Goal: Transaction & Acquisition: Purchase product/service

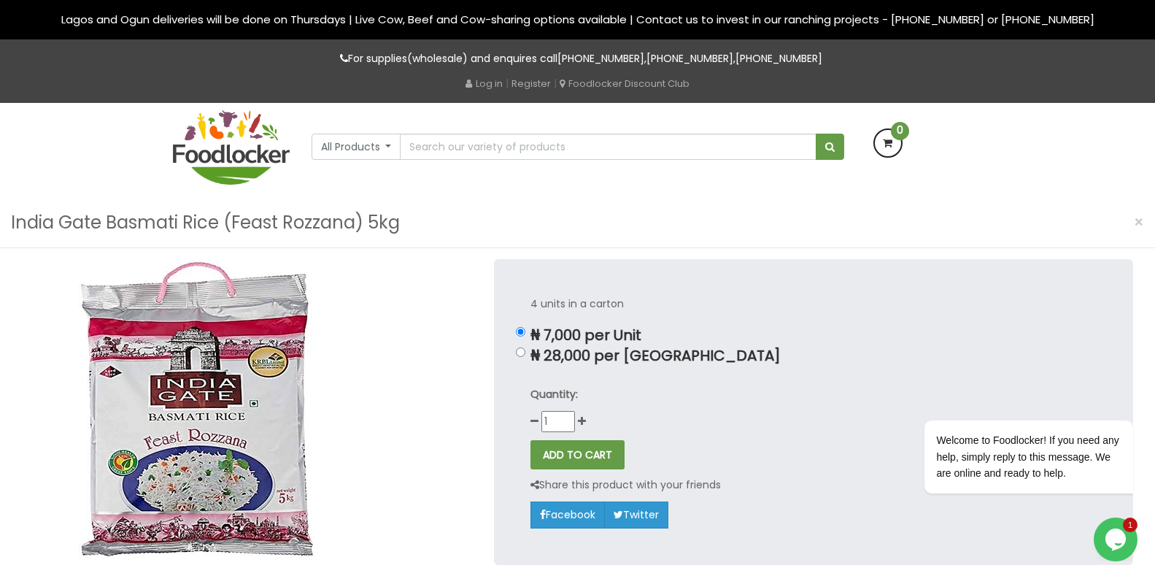
click at [241, 153] on img at bounding box center [231, 147] width 117 height 74
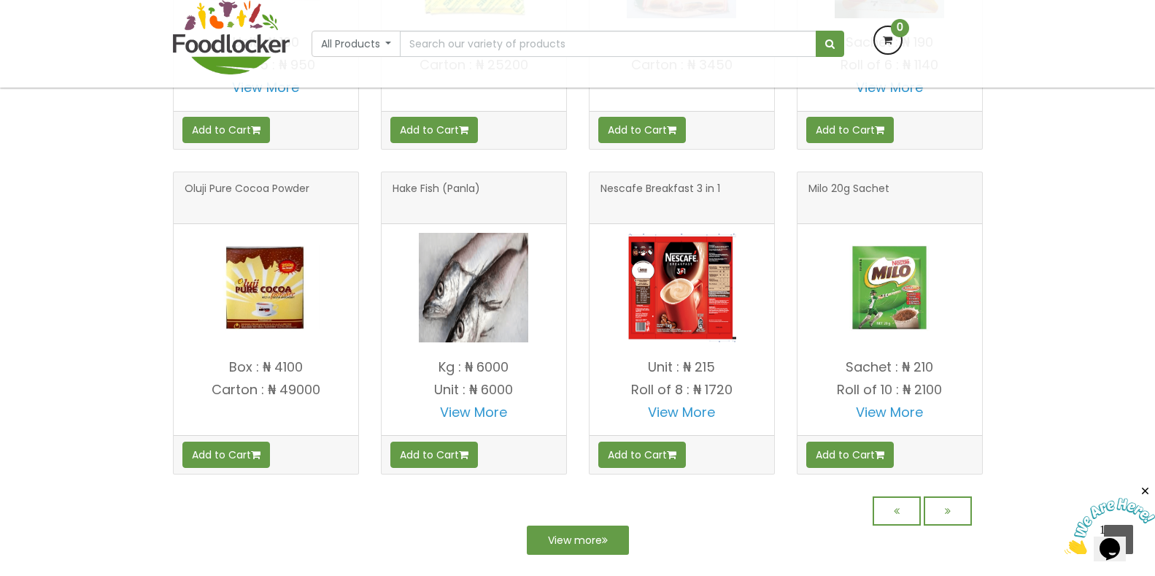
scroll to position [1125, 0]
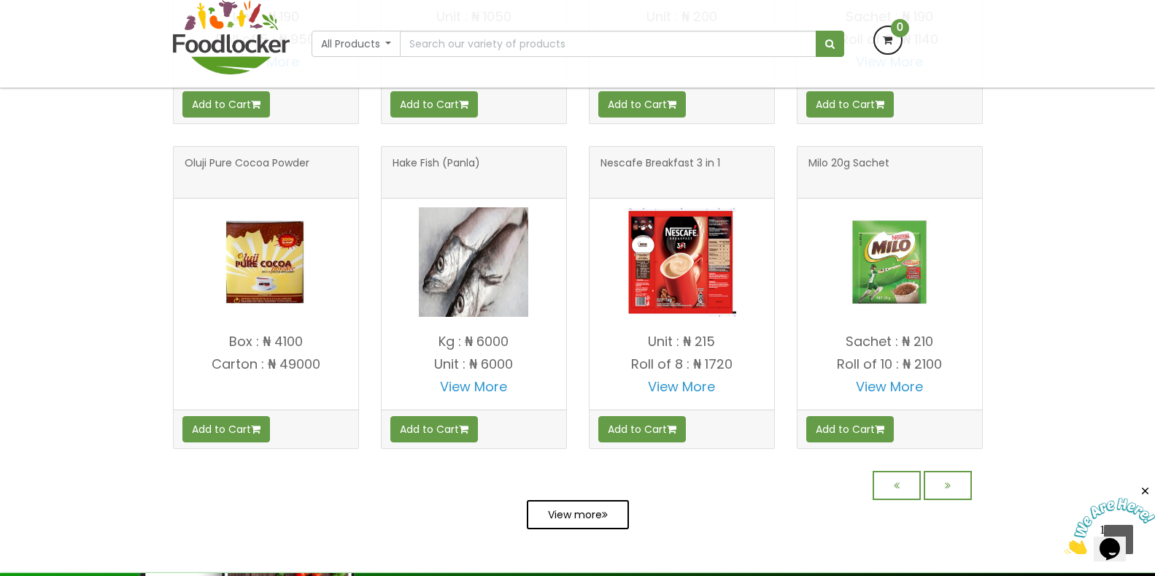
click at [586, 528] on link "View more" at bounding box center [578, 514] width 102 height 29
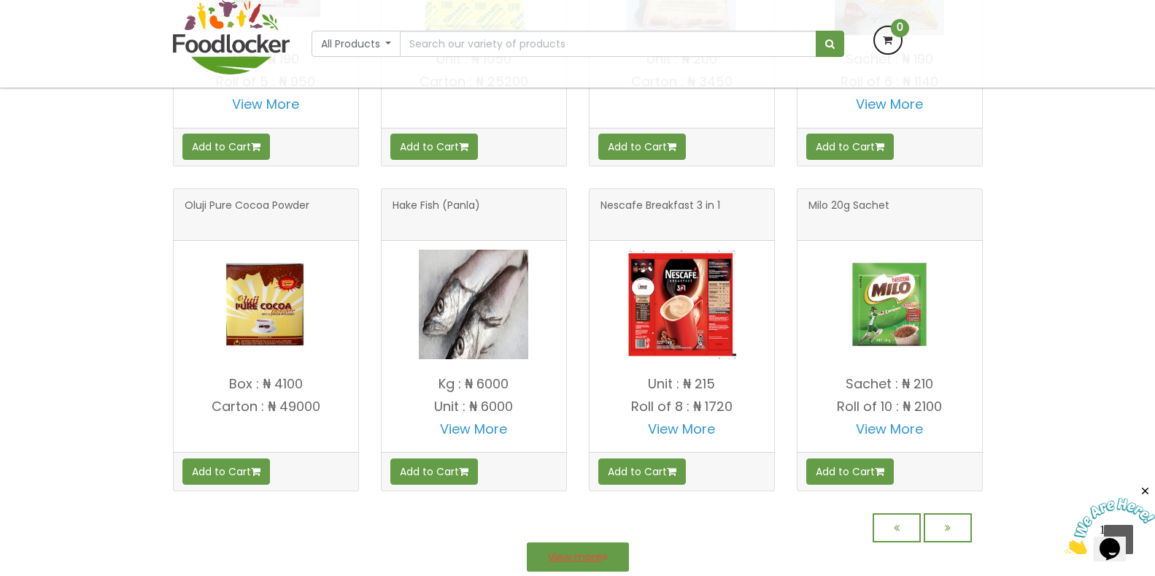
scroll to position [1313, 0]
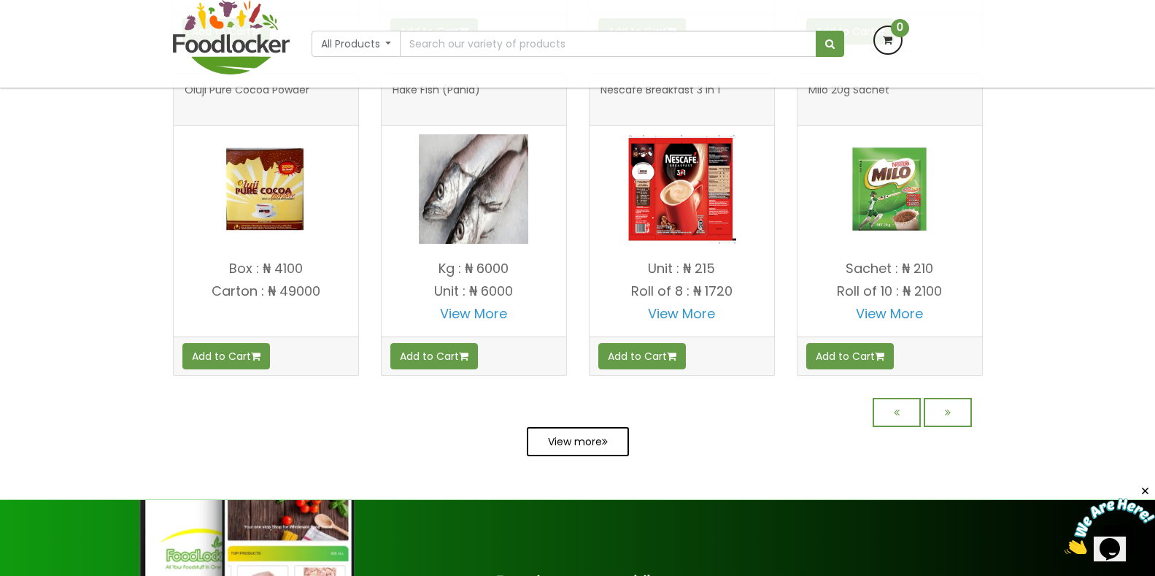
click at [589, 456] on link "View more" at bounding box center [578, 441] width 102 height 29
click at [951, 420] on link at bounding box center [948, 412] width 48 height 29
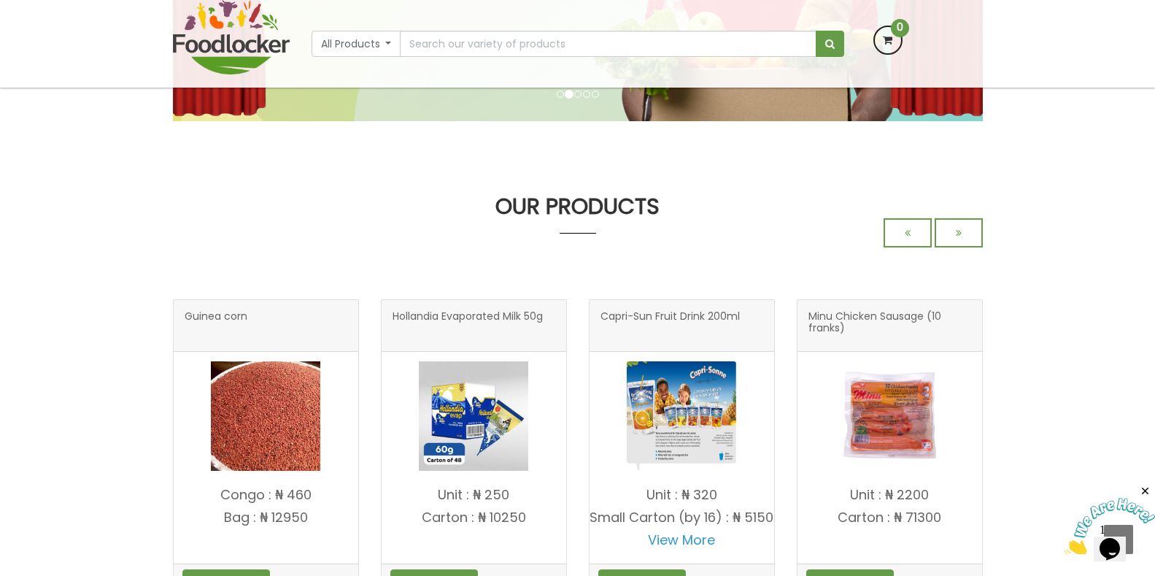
scroll to position [0, 0]
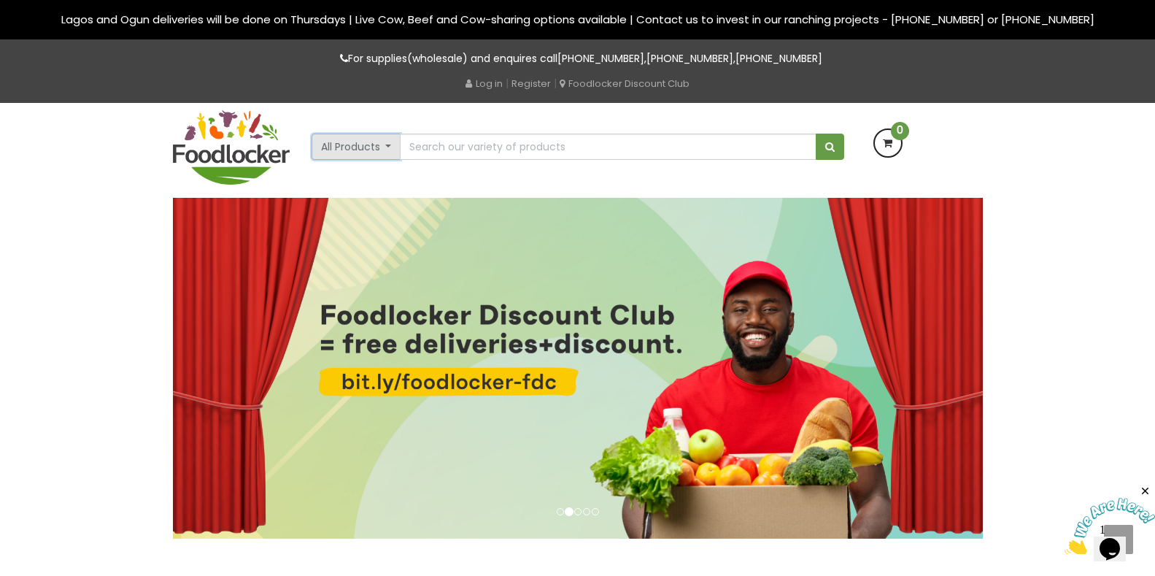
click at [386, 139] on button "All Products" at bounding box center [357, 147] width 90 height 26
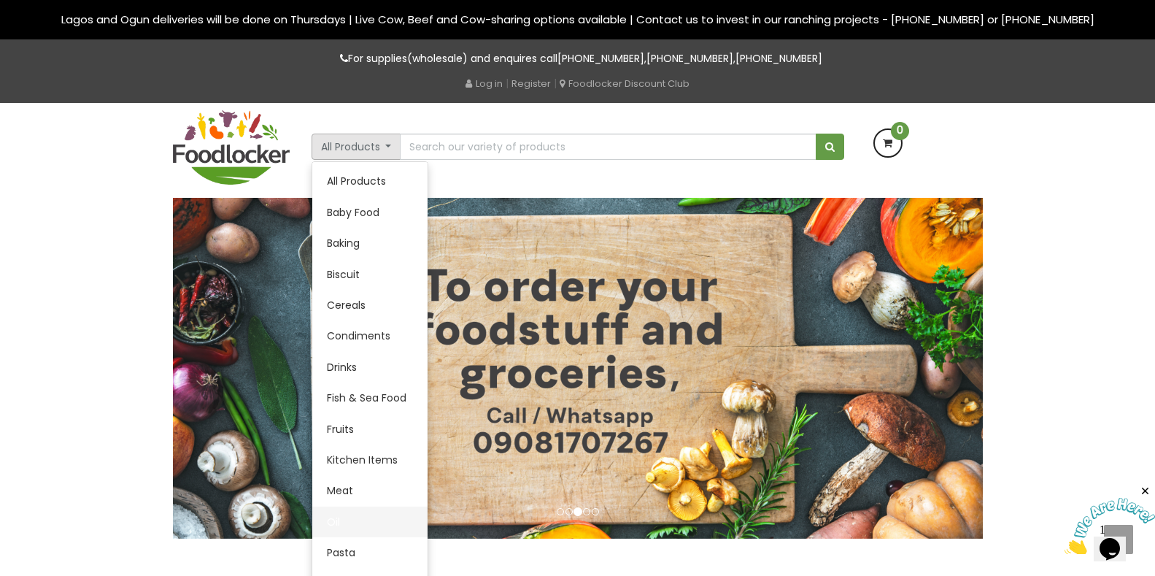
click at [335, 519] on link "Oil" at bounding box center [369, 521] width 115 height 31
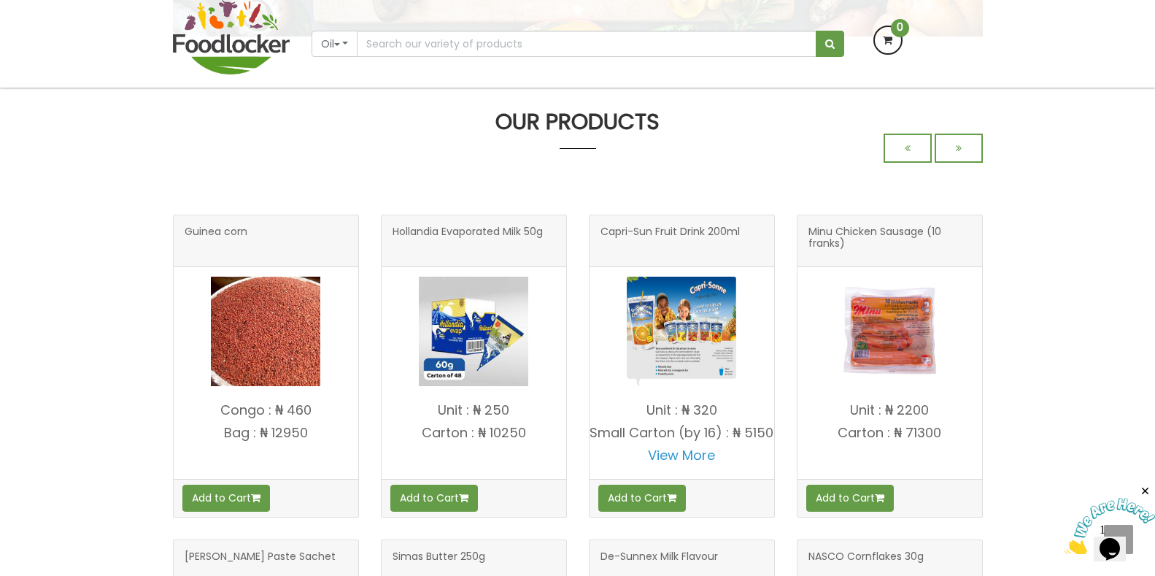
scroll to position [438, 0]
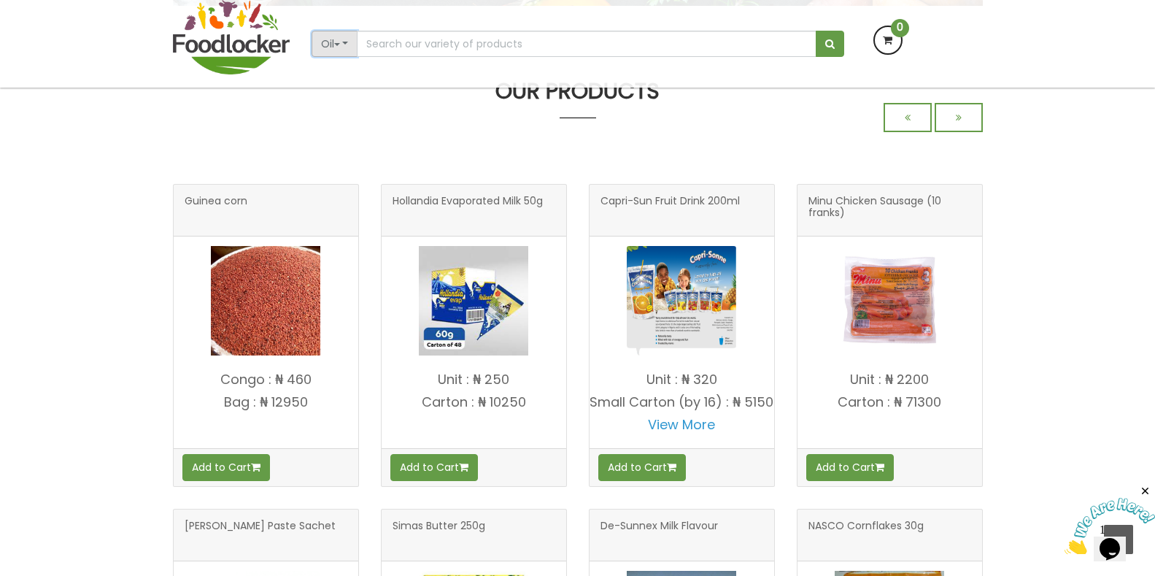
click at [325, 40] on button "Oil" at bounding box center [335, 44] width 47 height 26
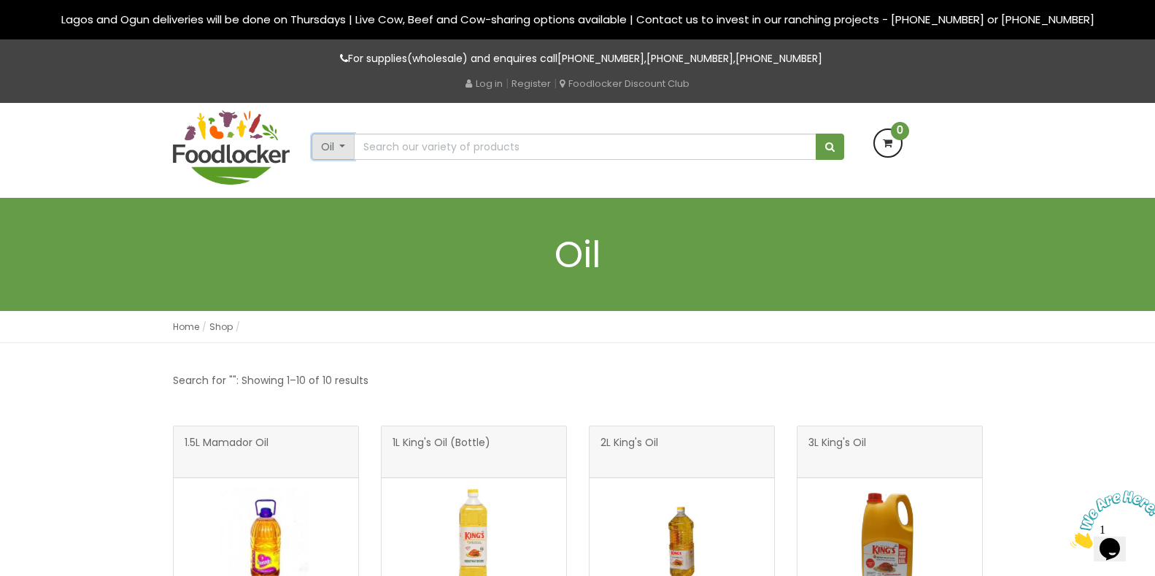
click at [341, 144] on button "Oil" at bounding box center [334, 147] width 44 height 26
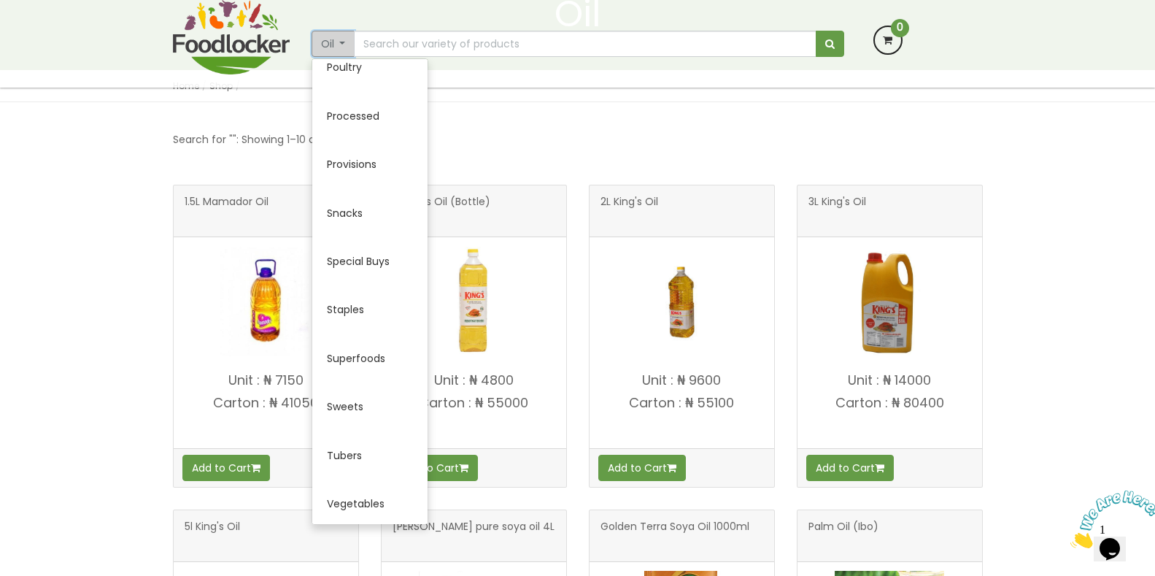
scroll to position [657, 0]
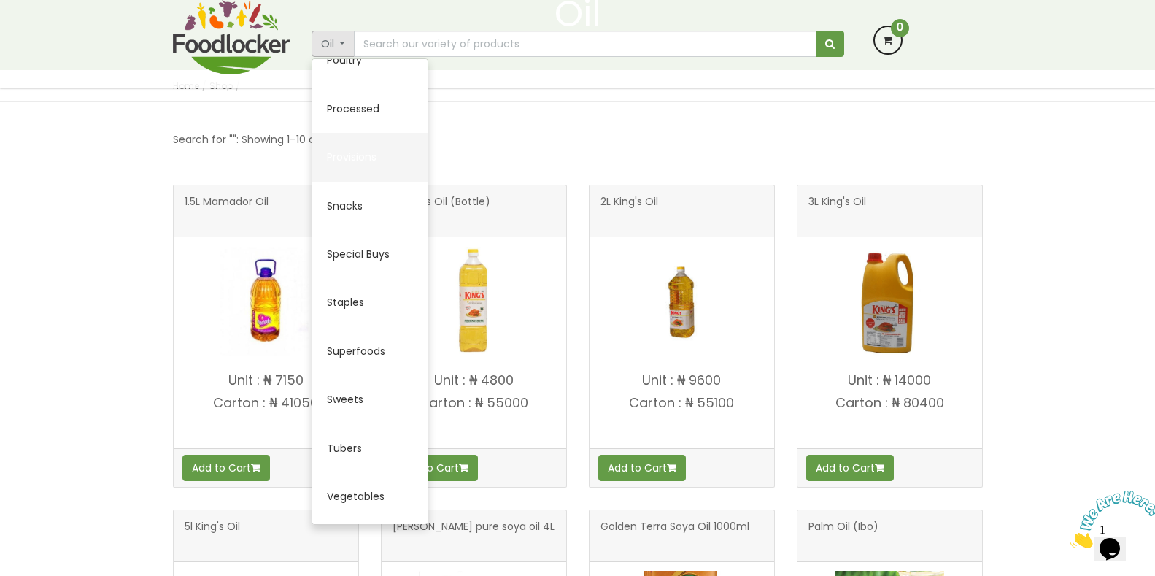
click at [344, 154] on link "Provisions" at bounding box center [369, 157] width 115 height 48
